Goal: Check status: Check status

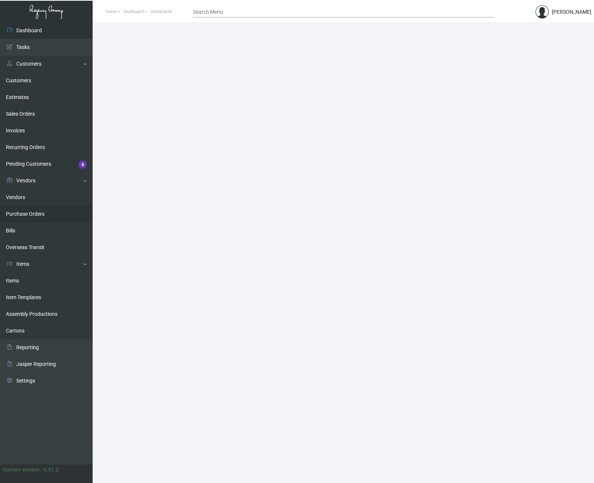
click at [35, 212] on link "Purchase Orders" at bounding box center [46, 214] width 93 height 17
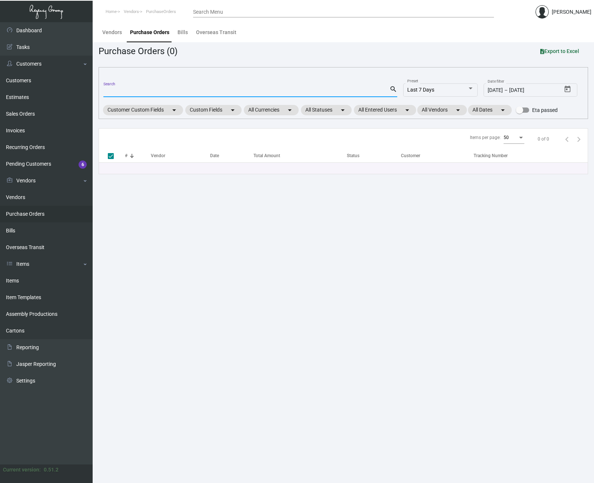
click at [131, 94] on input "Search" at bounding box center [246, 92] width 286 height 6
paste input "107319"
type input "107319"
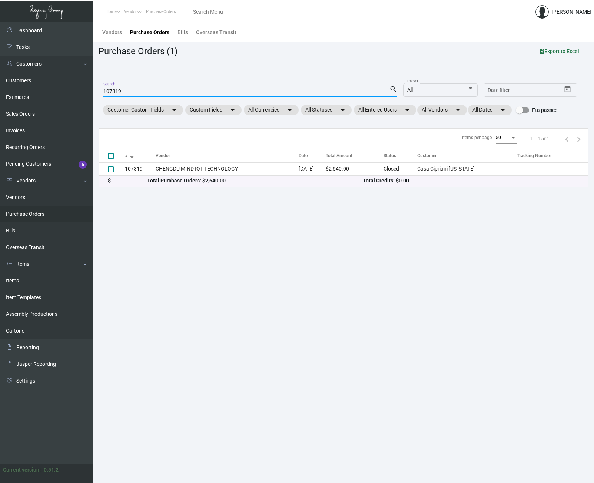
checkbox input "false"
type input "107319"
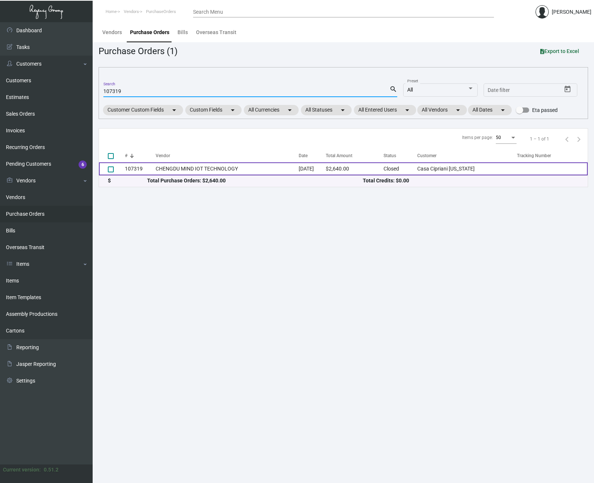
click at [130, 167] on td "107319" at bounding box center [140, 168] width 31 height 13
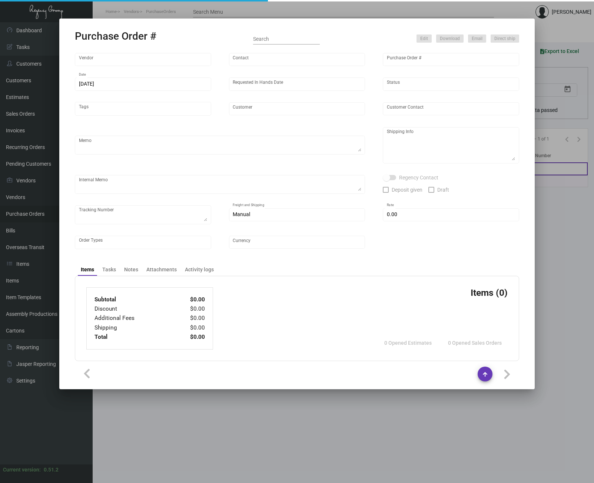
type input "CHENGDU MIND IOT TECHNOLOGY"
type input "[PERSON_NAME]"
type input "107319"
type input "[DATE]"
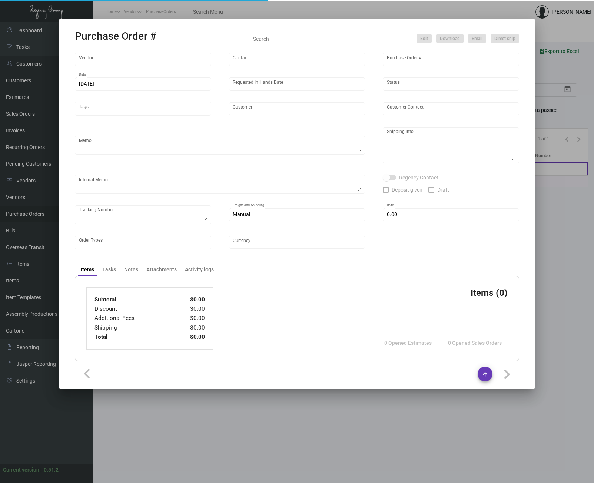
type input "Casa Cipriani [US_STATE]"
type textarea "Please ship by boat to our NJ warehouse."
type textarea "Regency Group NJ - [PERSON_NAME] [STREET_ADDRESS]"
checkbox input "true"
type input "$ 0.00"
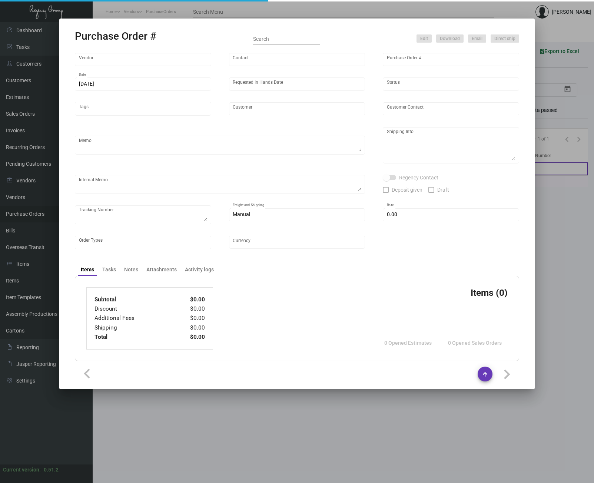
type input "United States Dollar $"
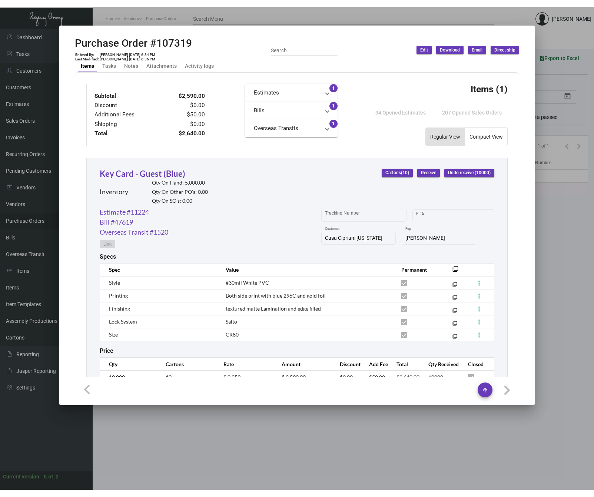
scroll to position [258, 0]
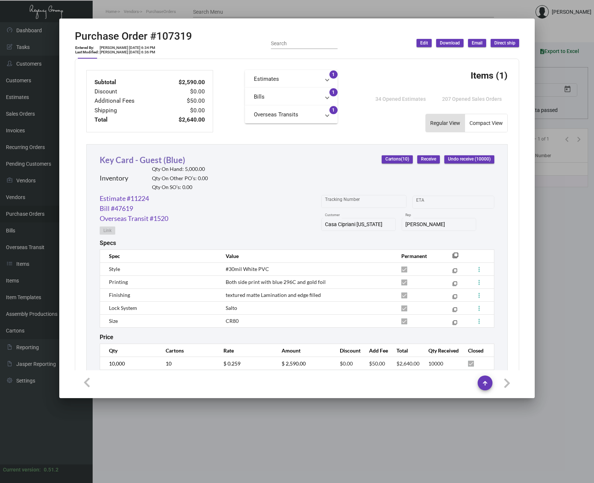
click at [158, 160] on link "Key Card - Guest (Blue)" at bounding box center [143, 160] width 86 height 10
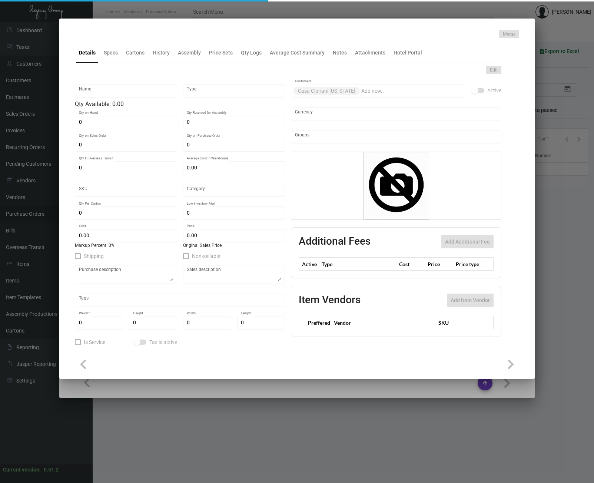
type input "Key Card - Guest (Blue)"
type input "Inventory"
type input "5,000"
type input "$ 0.66"
type input "CACI-Key Card -27"
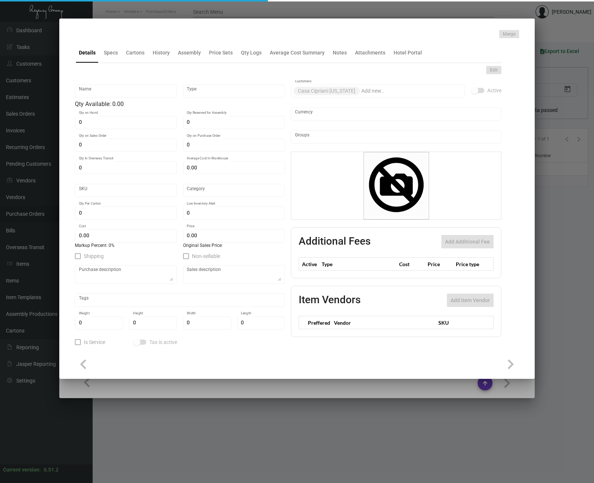
type input "Overseas"
type input "1,000"
type input "$ 0.259"
type input "$ 0.49"
checkbox input "true"
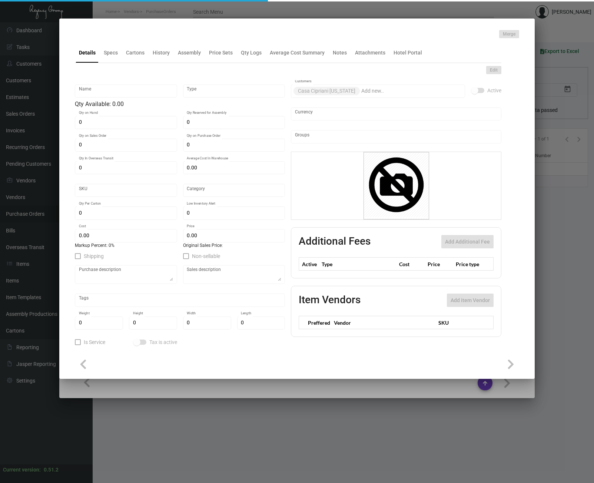
checkbox input "true"
type input "United States Dollar $"
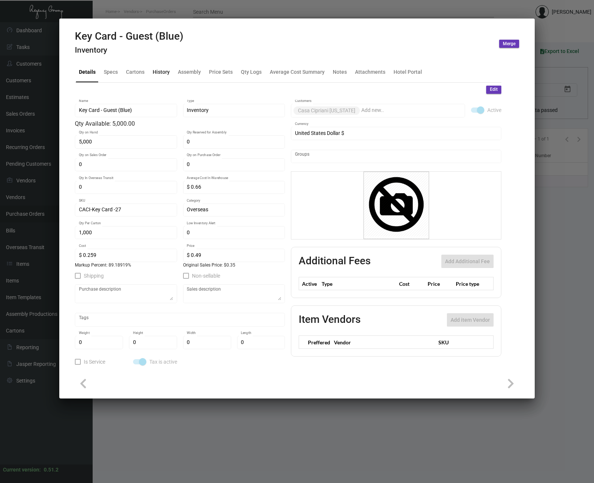
click at [165, 71] on div "History" at bounding box center [161, 72] width 17 height 8
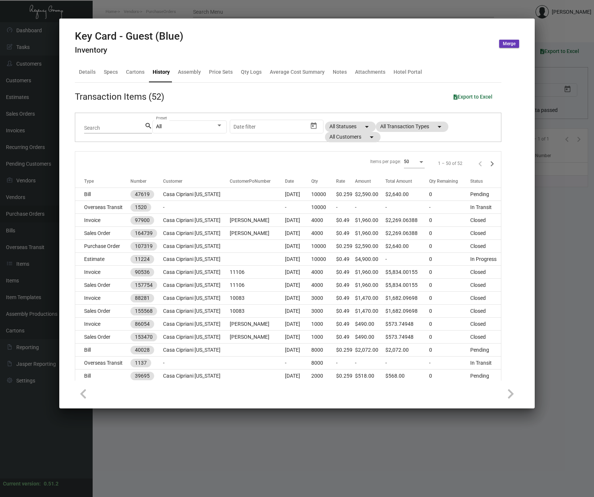
click at [560, 205] on div at bounding box center [297, 248] width 594 height 497
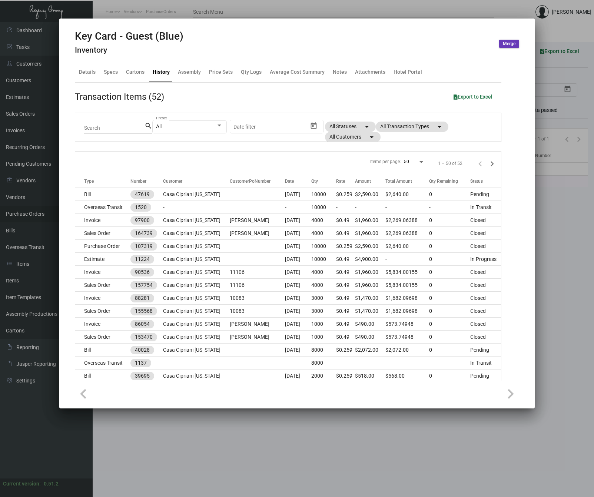
click at [560, 205] on div at bounding box center [297, 248] width 594 height 497
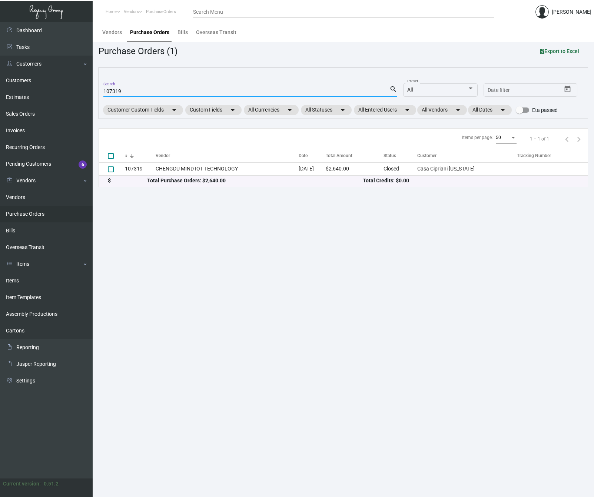
click at [150, 90] on input "107319" at bounding box center [246, 92] width 286 height 6
paste input "93514"
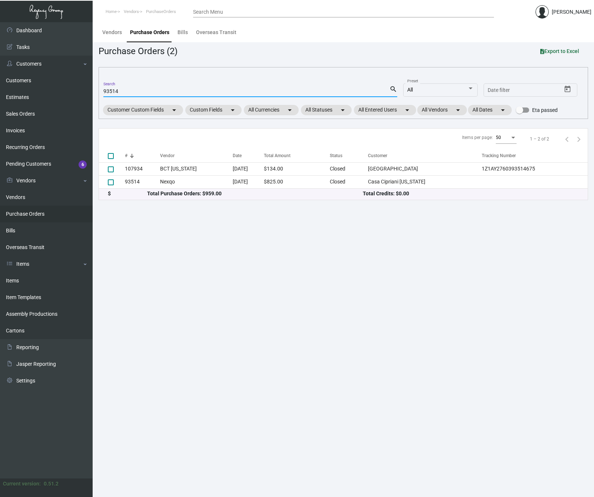
type input "93514"
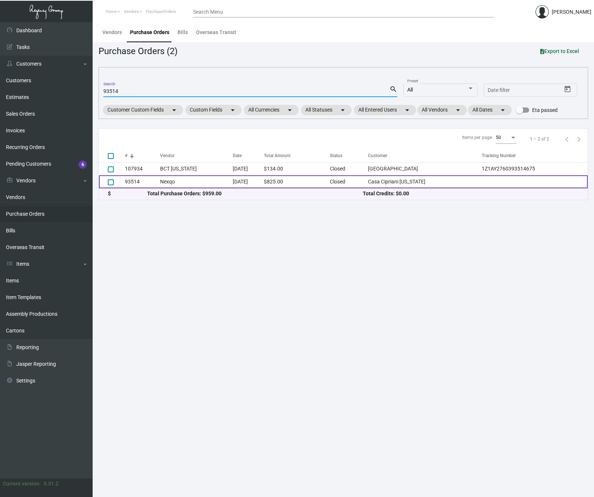
click at [137, 183] on td "93514" at bounding box center [142, 181] width 35 height 13
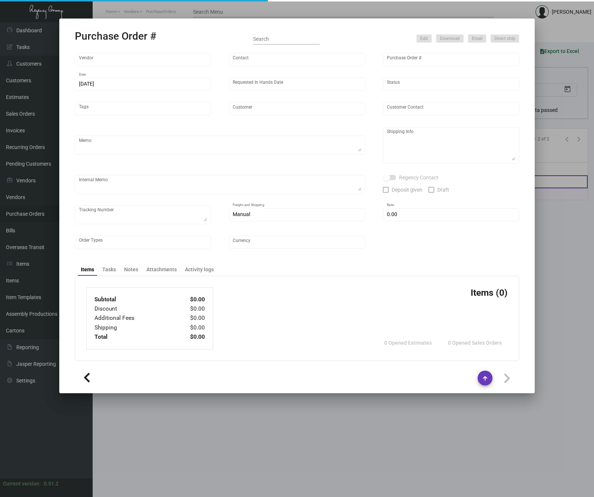
type input "Nexqo"
type input "[PERSON_NAME]"
type input "93514"
type input "[DATE]"
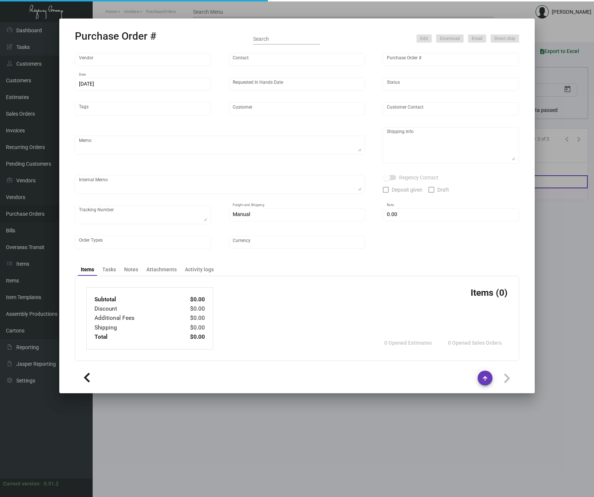
type input "Casa Cipriani [US_STATE]"
type textarea "Air to [GEOGRAPHIC_DATA]"
type textarea "Regency Group NJ - [PERSON_NAME] [STREET_ADDRESS]"
checkbox input "true"
type input "$ 0.00"
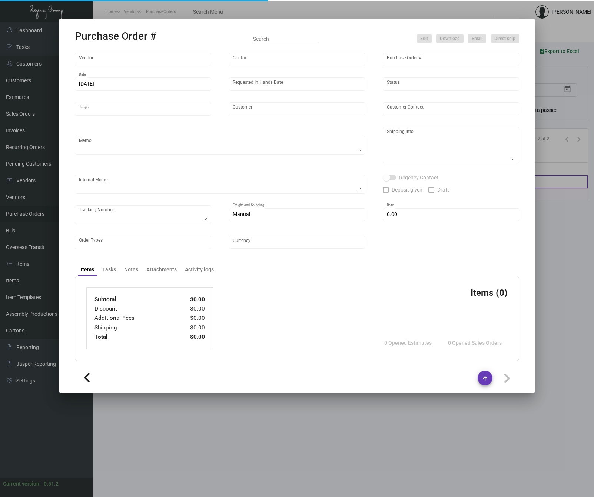
type input "United States Dollar $"
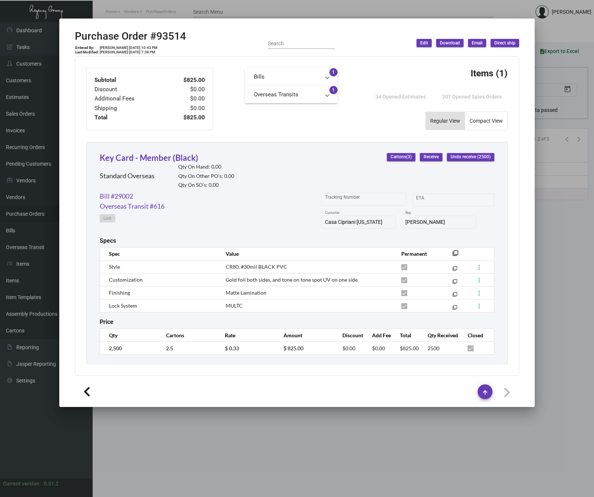
scroll to position [260, 0]
click at [159, 157] on link "Key Card - Member (Black)" at bounding box center [149, 158] width 99 height 10
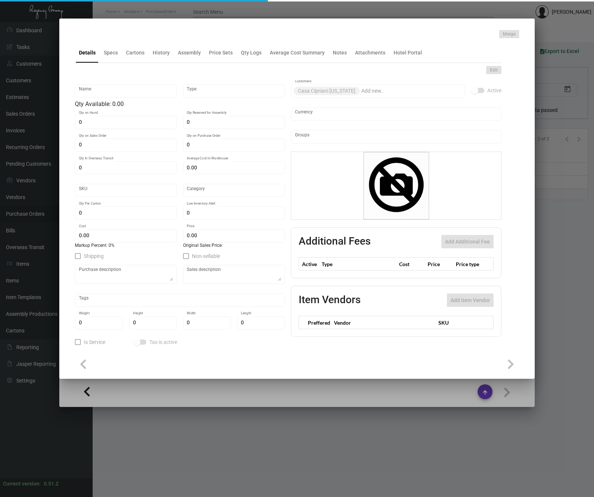
type input "Key Card - Member (Black)"
type input "Standard Overseas"
type input "$ 0.33"
type input "CACI-Key Card -27"
type input "Overseas"
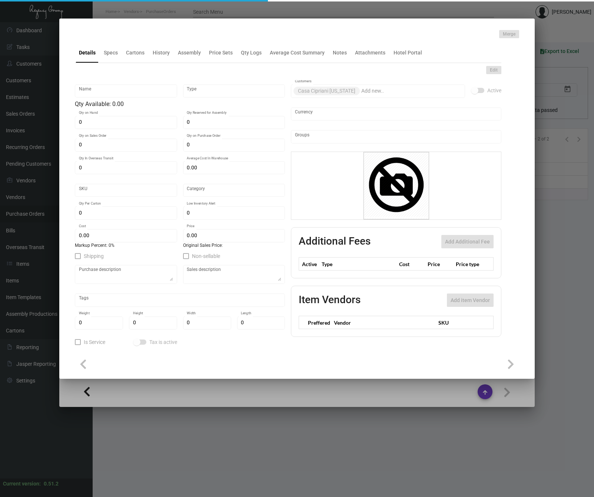
type input "1,000"
type input "$ 0.30"
type input "$ 0.45"
checkbox input "true"
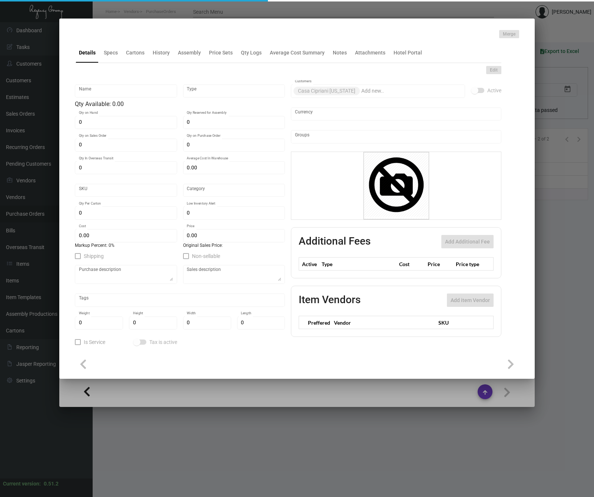
type input "United States Dollar $"
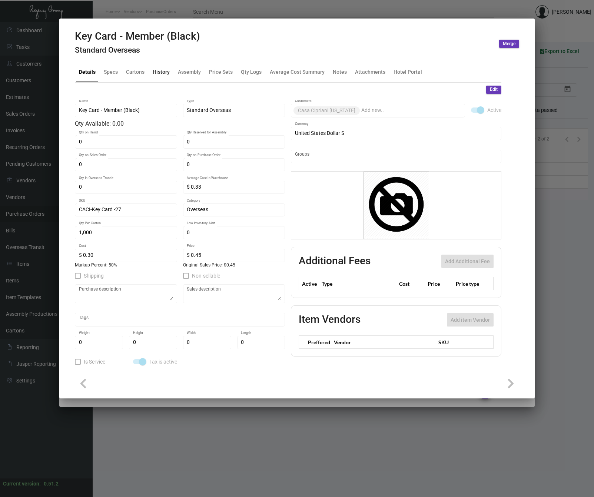
click at [161, 74] on div "History" at bounding box center [161, 72] width 17 height 8
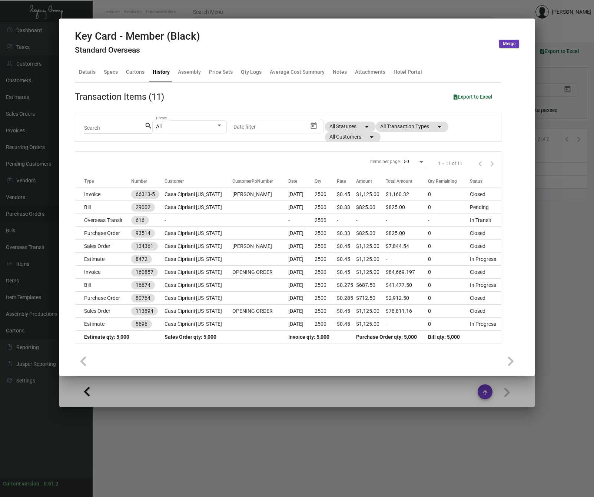
click at [496, 12] on div at bounding box center [297, 248] width 594 height 497
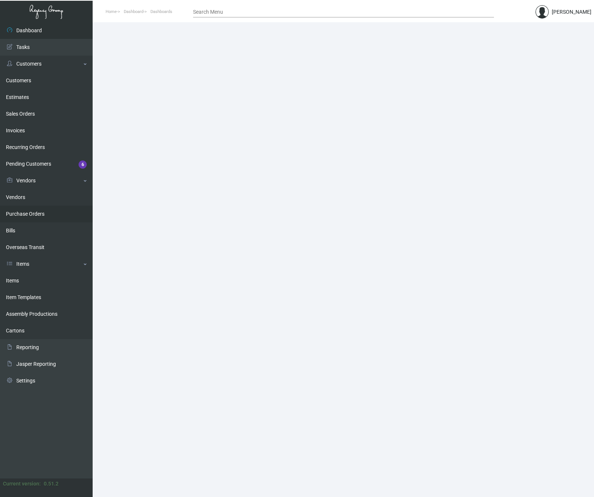
click at [34, 214] on link "Purchase Orders" at bounding box center [46, 214] width 93 height 17
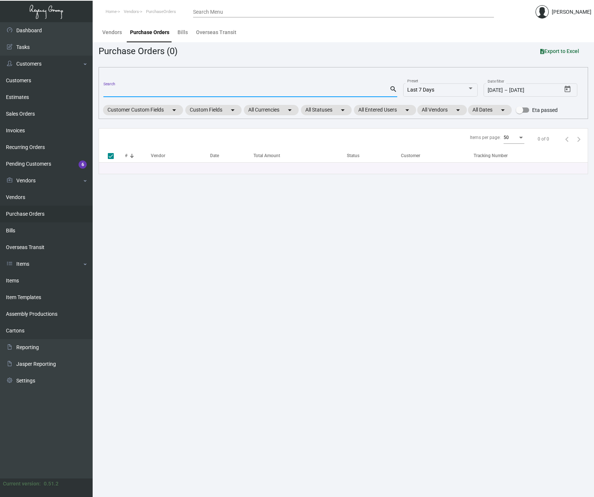
click at [134, 90] on input "Search" at bounding box center [246, 92] width 286 height 6
paste input "107319"
type input "107319"
checkbox input "false"
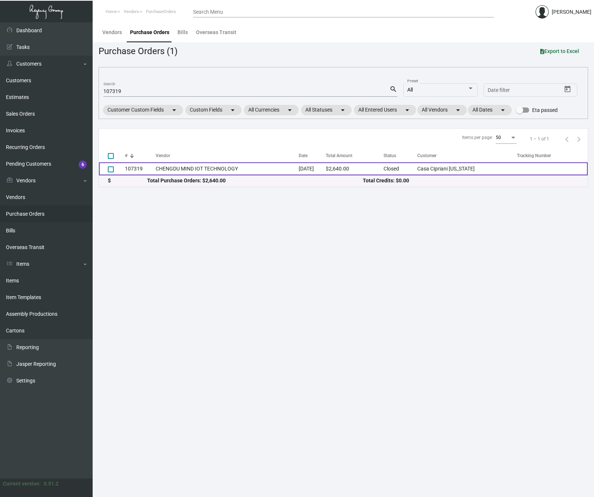
click at [131, 166] on td "107319" at bounding box center [140, 168] width 31 height 13
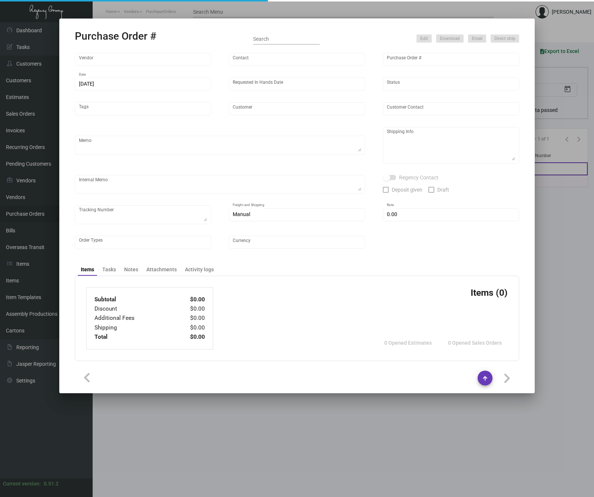
type input "CHENGDU MIND IOT TECHNOLOGY"
type input "[PERSON_NAME]"
type input "107319"
type input "[DATE]"
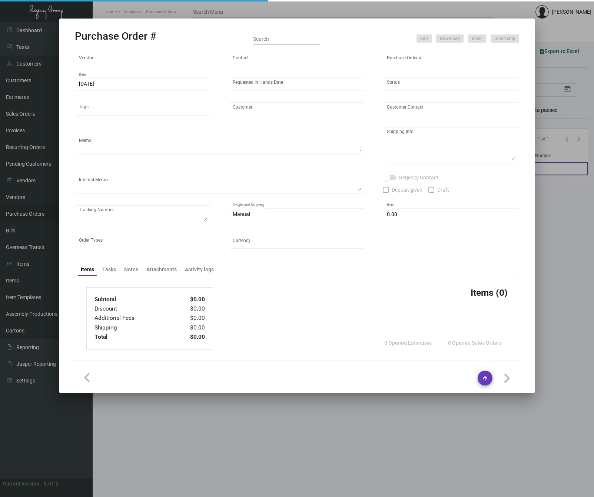
type input "Casa Cipriani [US_STATE]"
type textarea "Please ship by boat to our NJ warehouse."
type textarea "Regency Group NJ - [PERSON_NAME] [STREET_ADDRESS]"
checkbox input "true"
type input "$ 0.00"
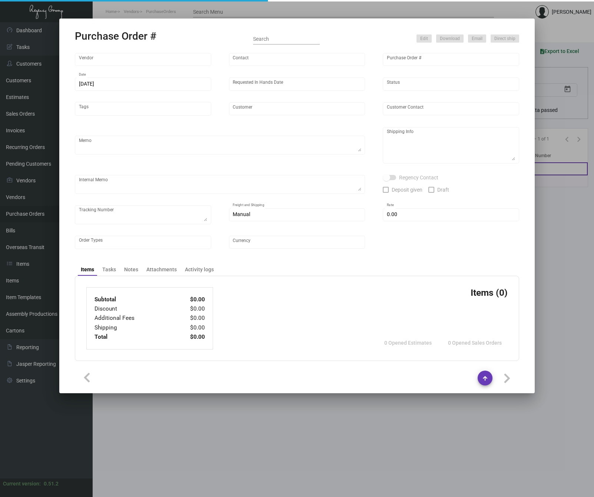
type input "United States Dollar $"
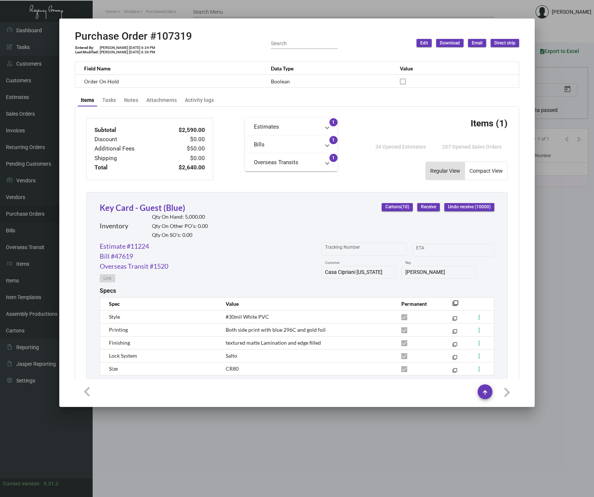
scroll to position [234, 0]
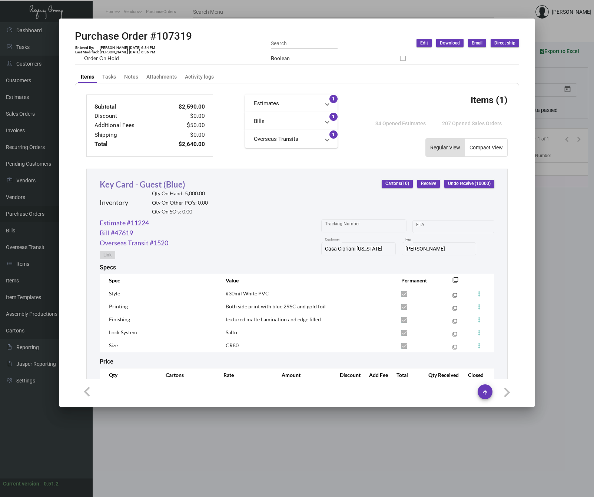
click at [169, 184] on link "Key Card - Guest (Blue)" at bounding box center [143, 184] width 86 height 10
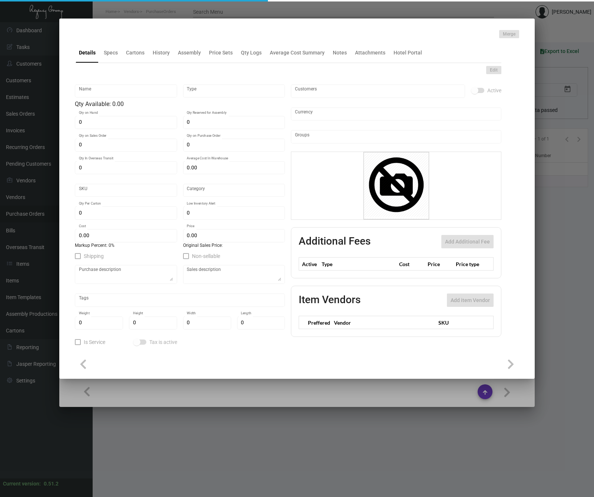
type input "Key Card - Guest (Blue)"
type input "Inventory"
type input "5,000"
type input "$ 0.66"
type input "CACI-Key Card -27"
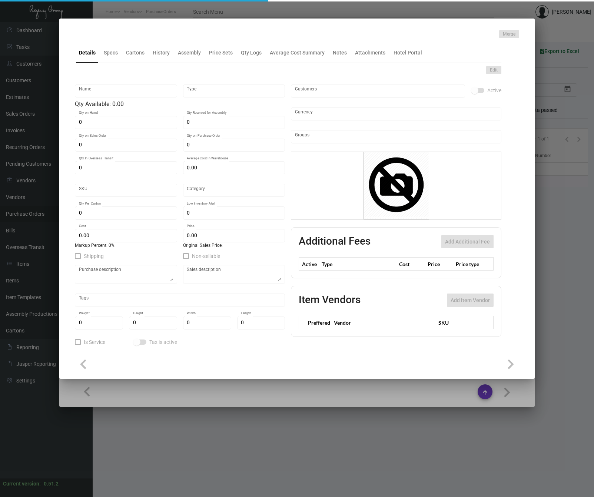
type input "Overseas"
type input "1,000"
type input "$ 0.259"
type input "$ 0.49"
checkbox input "true"
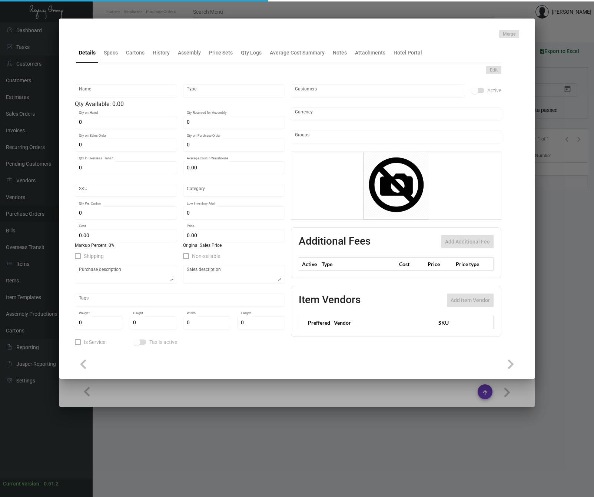
checkbox input "true"
type input "United States Dollar $"
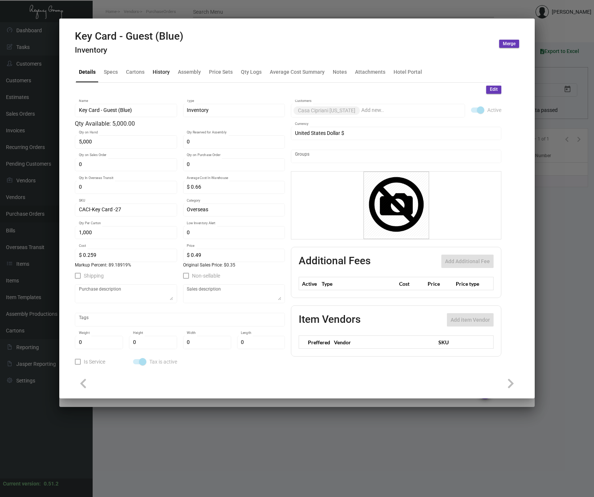
click at [161, 72] on div "History" at bounding box center [161, 72] width 17 height 8
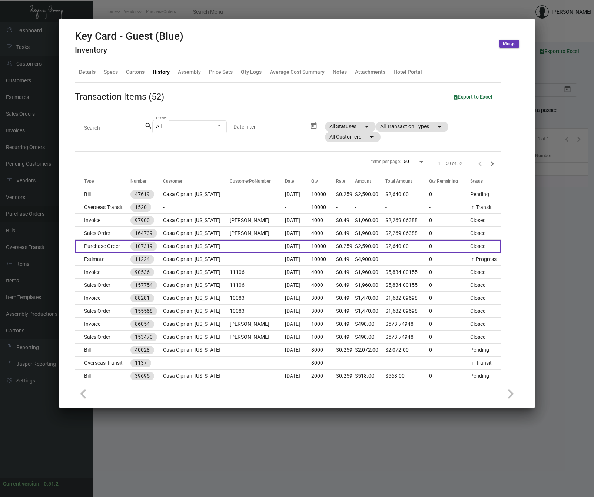
click at [110, 245] on td "Purchase Order" at bounding box center [102, 246] width 55 height 13
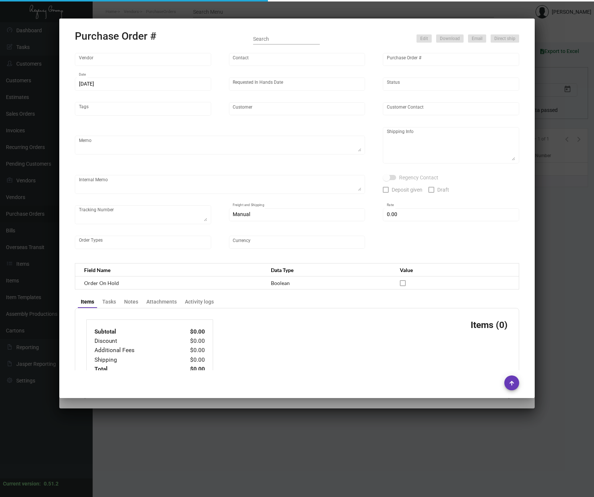
type input "CHENGDU MIND IOT TECHNOLOGY"
type input "[PERSON_NAME]"
type input "107319"
type input "[DATE]"
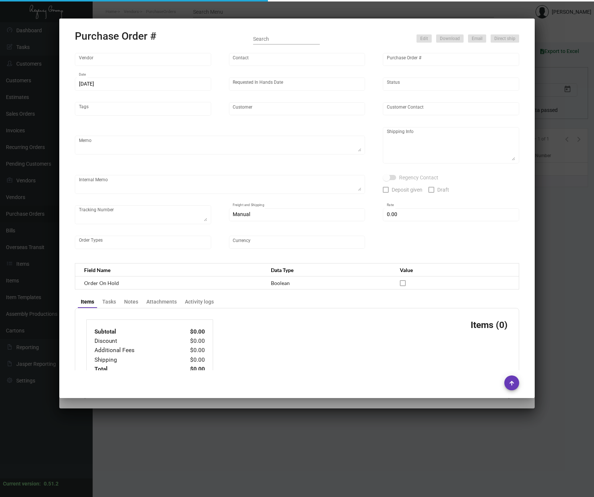
type input "Casa Cipriani [US_STATE]"
type textarea "Please ship by boat to our NJ warehouse."
type textarea "Regency Group NJ - [PERSON_NAME] [STREET_ADDRESS]"
checkbox input "true"
type input "$ 0.00"
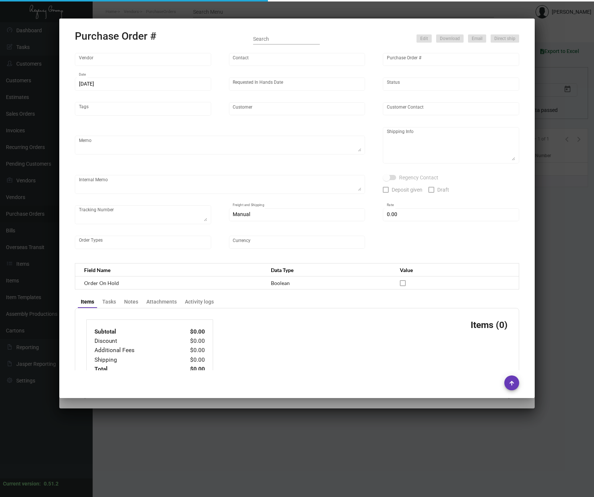
type input "United States Dollar $"
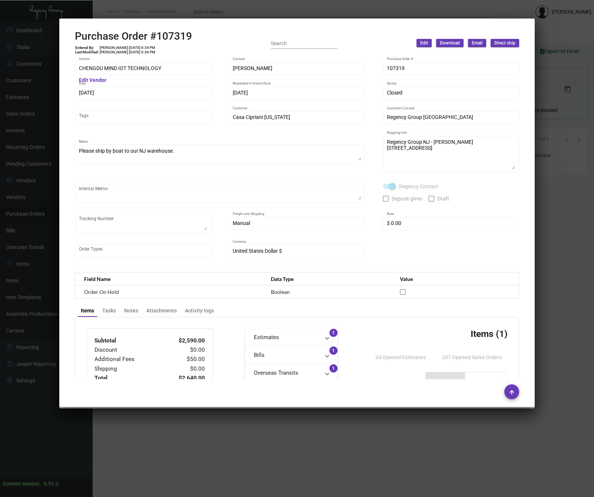
scroll to position [0, 0]
click at [553, 228] on div at bounding box center [297, 248] width 594 height 497
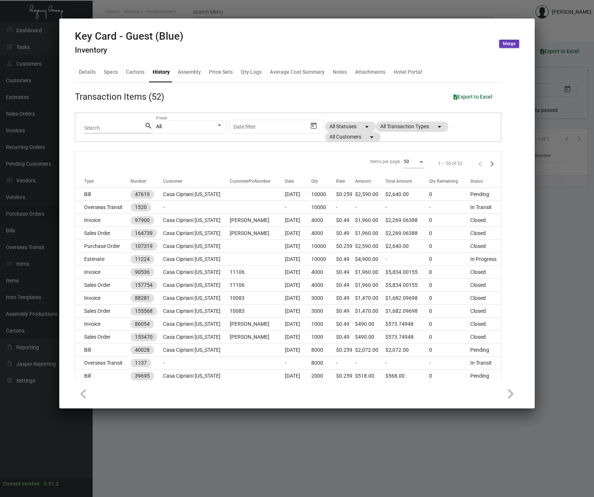
click at [546, 276] on div at bounding box center [297, 248] width 594 height 497
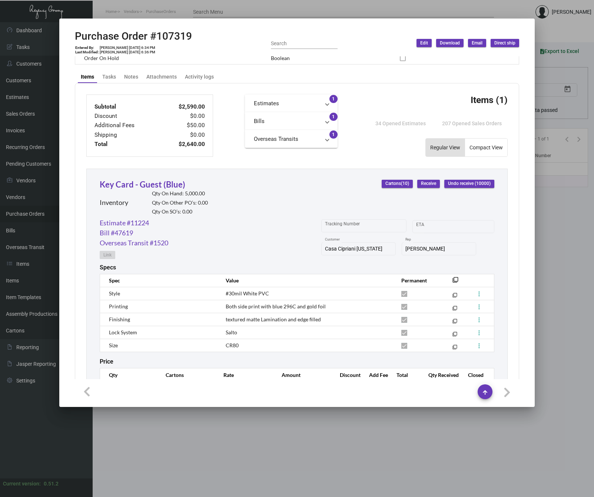
click at [546, 276] on div at bounding box center [297, 248] width 594 height 497
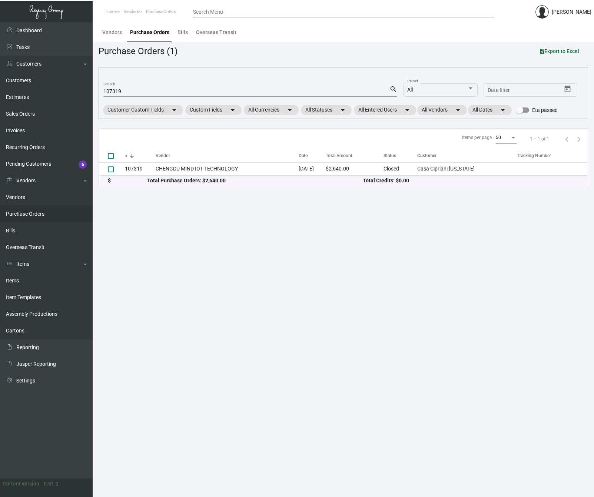
click at [141, 87] on div "107319 Search" at bounding box center [246, 90] width 286 height 11
click at [139, 90] on input "107319" at bounding box center [246, 92] width 286 height 6
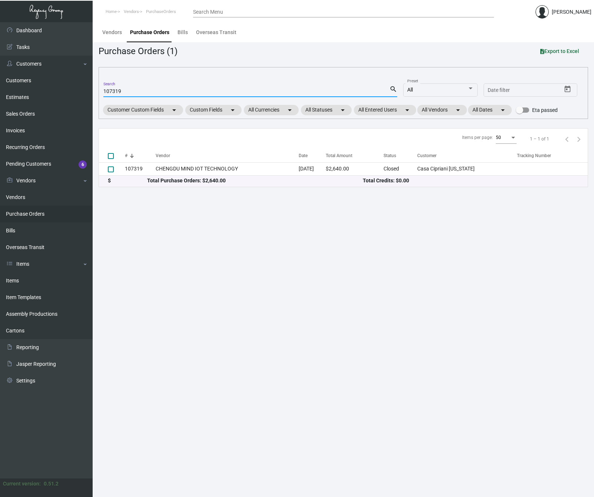
click at [139, 90] on input "107319" at bounding box center [246, 92] width 286 height 6
paste input "93514"
type input "93514"
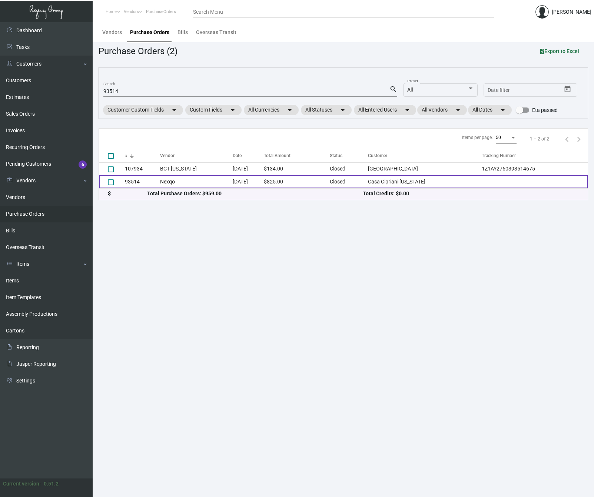
click at [129, 182] on td "93514" at bounding box center [142, 181] width 35 height 13
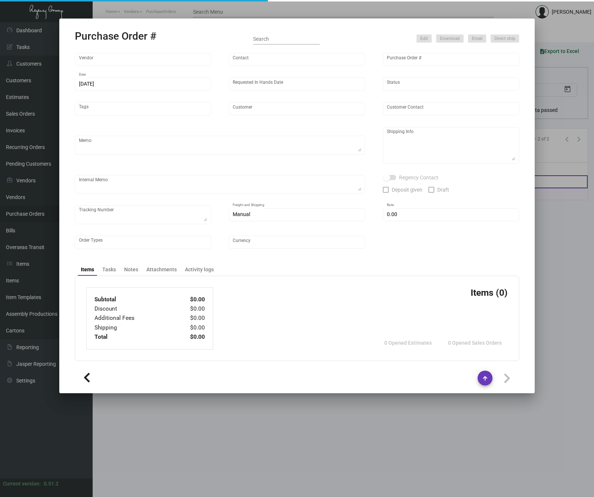
type input "Nexqo"
type input "[PERSON_NAME]"
type input "93514"
type input "[DATE]"
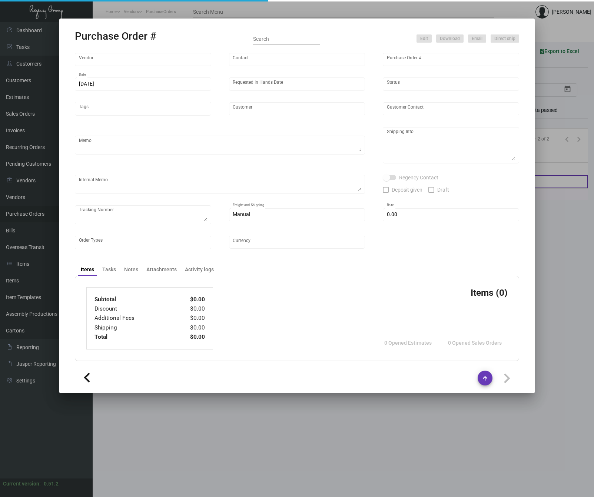
type input "Casa Cipriani [US_STATE]"
type textarea "Air to [GEOGRAPHIC_DATA]"
type textarea "Regency Group NJ - [PERSON_NAME] [STREET_ADDRESS]"
checkbox input "true"
type input "$ 0.00"
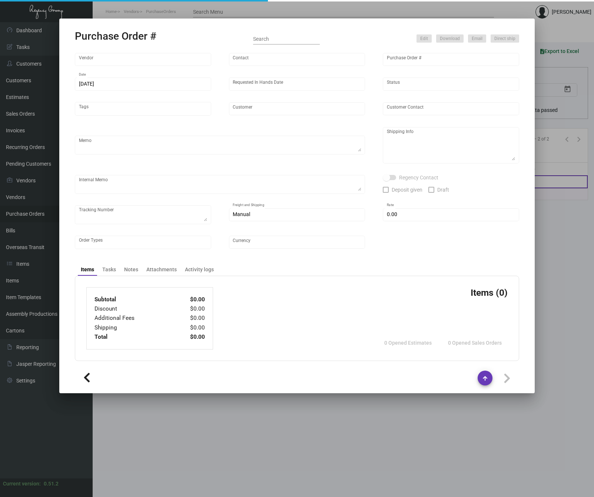
type input "United States Dollar $"
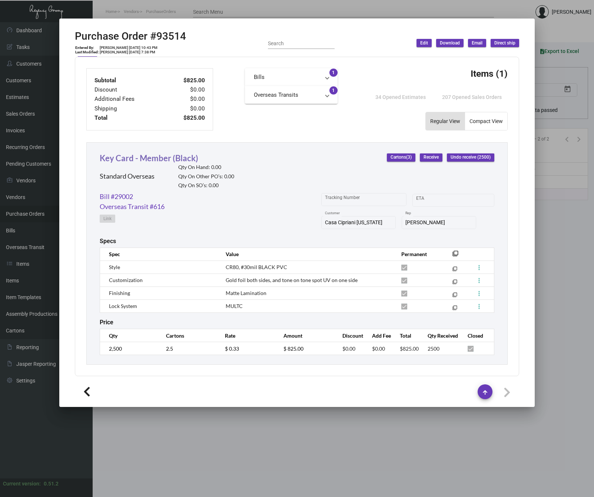
scroll to position [260, 0]
click at [174, 157] on link "Key Card - Member (Black)" at bounding box center [149, 158] width 99 height 10
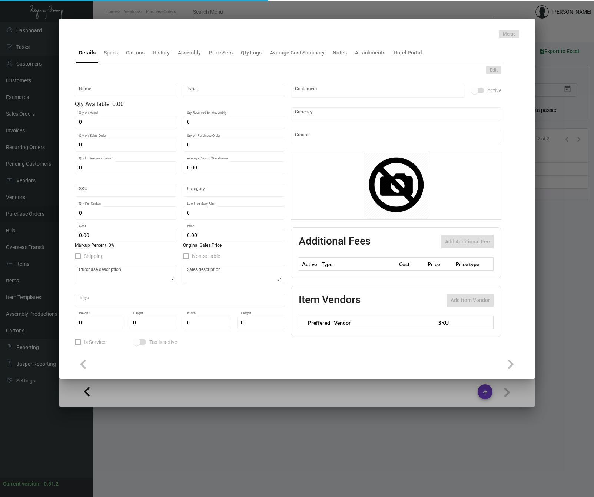
type input "Key Card - Member (Black)"
type input "Standard Overseas"
type input "$ 0.33"
type input "CACI-Key Card -27"
type input "Overseas"
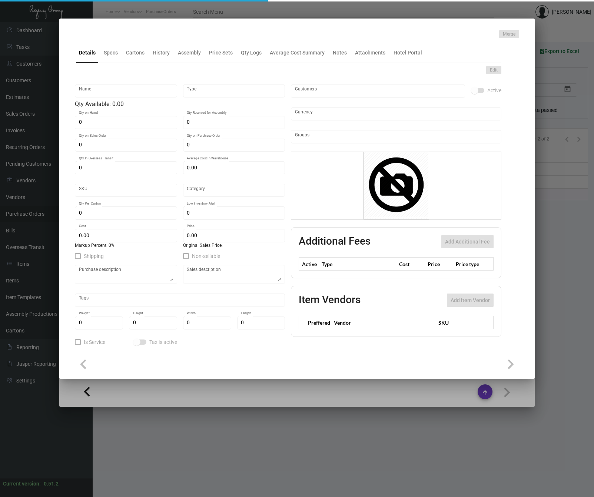
type input "1,000"
type input "$ 0.30"
type input "$ 0.45"
checkbox input "true"
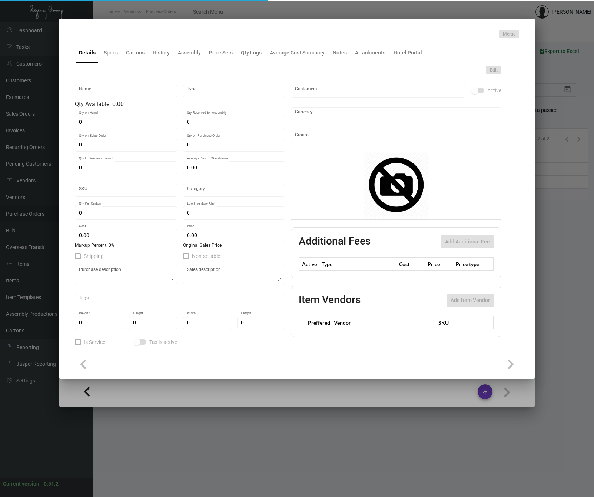
type input "United States Dollar $"
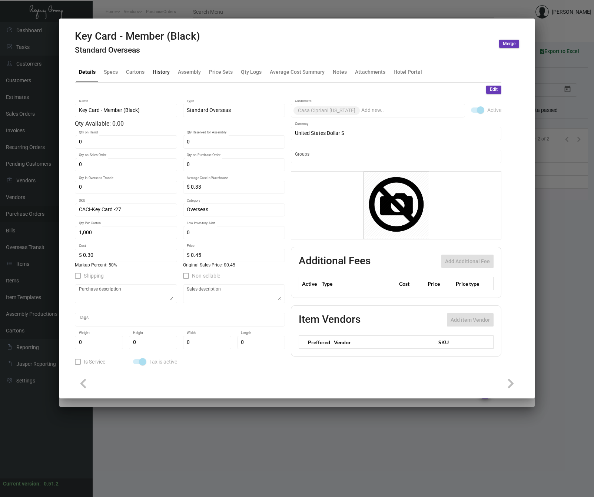
click at [157, 73] on div "History" at bounding box center [161, 72] width 17 height 8
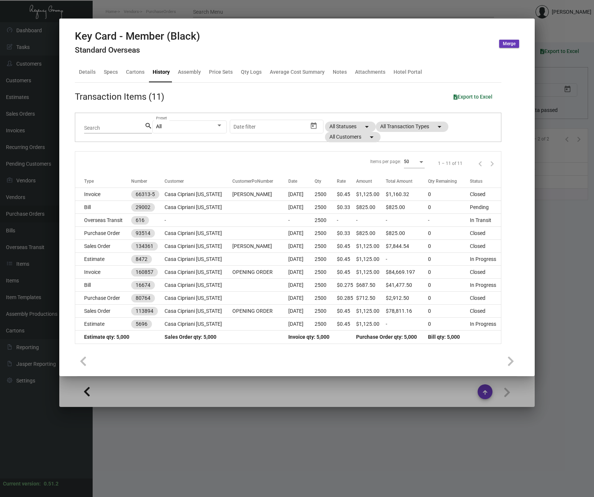
click at [554, 232] on div at bounding box center [297, 248] width 594 height 497
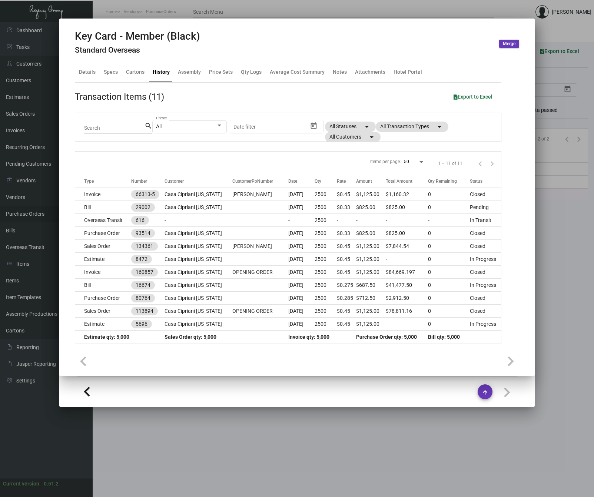
click at [554, 232] on div at bounding box center [297, 248] width 594 height 497
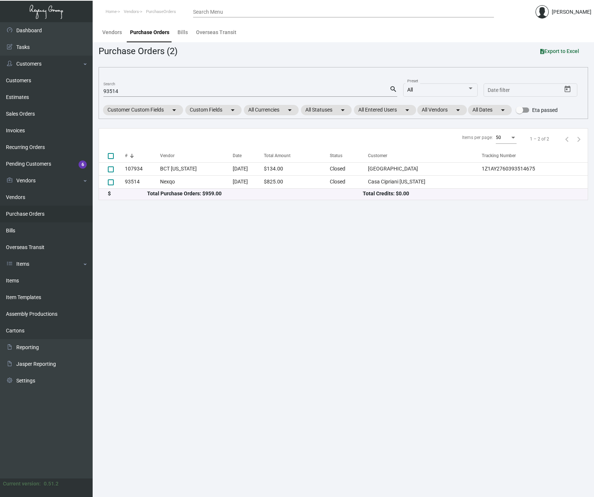
click at [237, 210] on main "Vendors Purchase Orders Bills Overseas Transit Purchase Orders (2) Export to Ex…" at bounding box center [343, 259] width 501 height 474
